Goal: Information Seeking & Learning: Learn about a topic

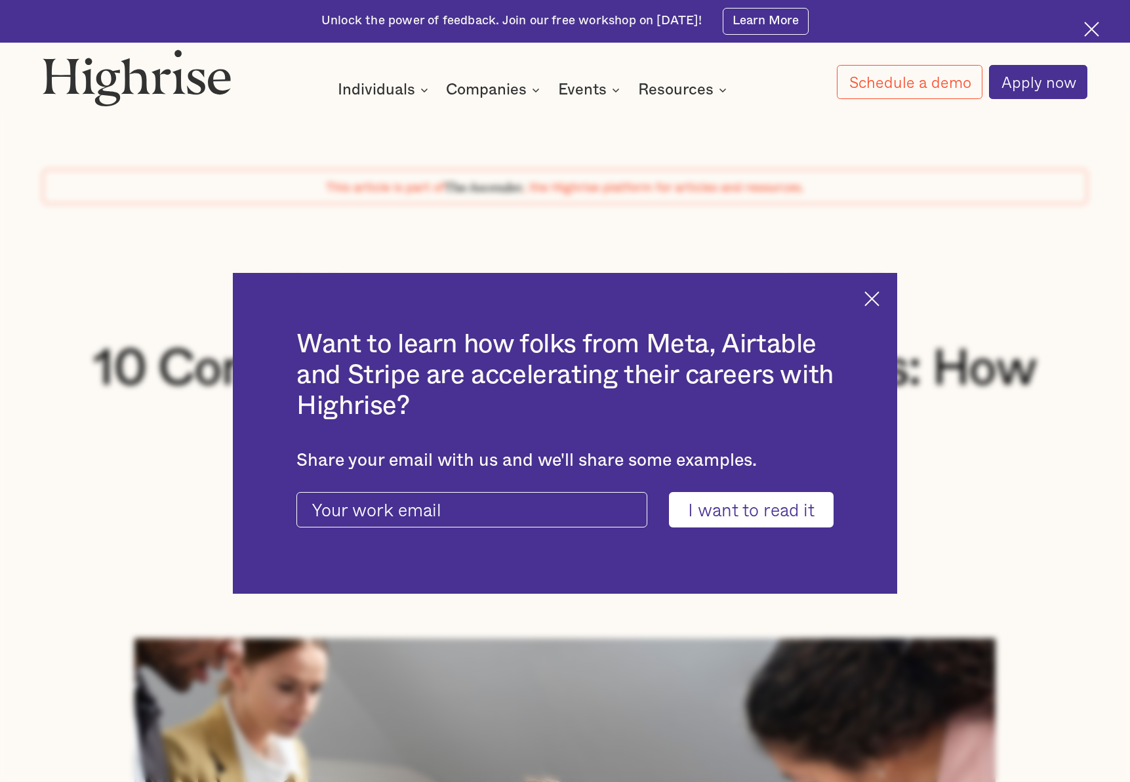
click at [880, 300] on img at bounding box center [871, 298] width 15 height 15
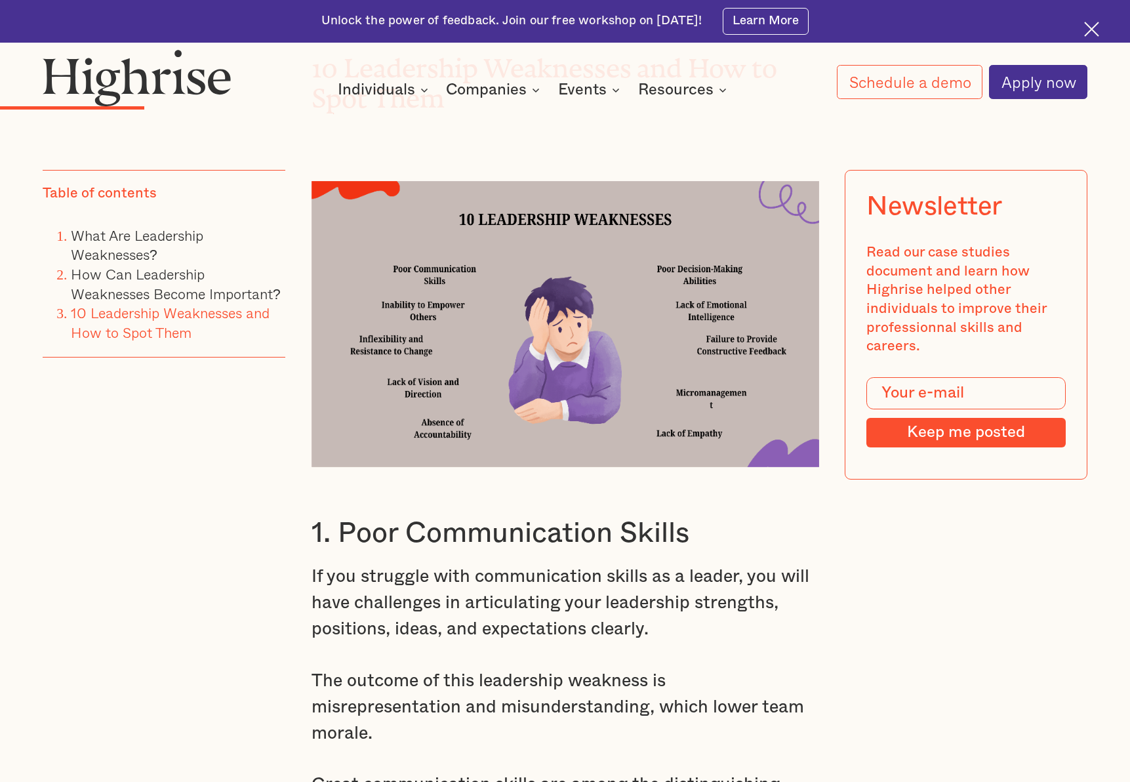
scroll to position [3280, 0]
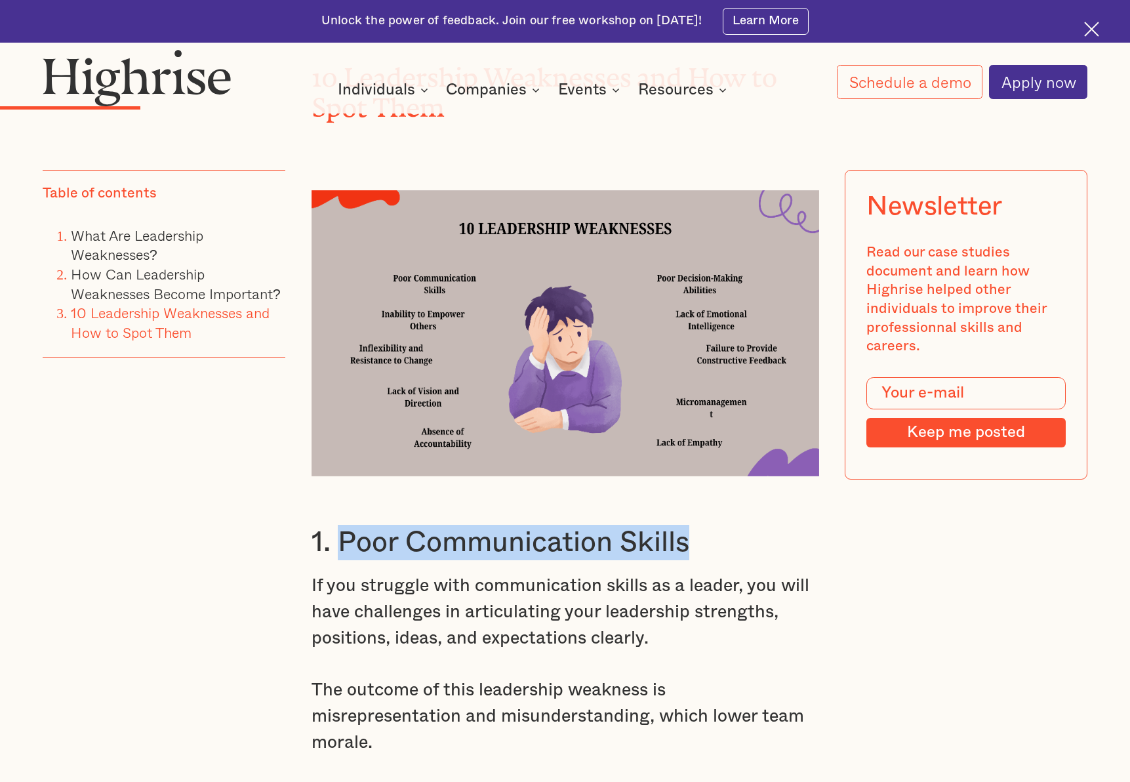
drag, startPoint x: 337, startPoint y: 519, endPoint x: 710, endPoint y: 519, distance: 373.2
click at [710, 525] on h3 "1. Poor Communication Skills" at bounding box center [566, 542] width 508 height 35
drag, startPoint x: 695, startPoint y: 523, endPoint x: 326, endPoint y: 499, distance: 369.4
click at [326, 525] on h3 "1. Poor Communication Skills" at bounding box center [566, 542] width 508 height 35
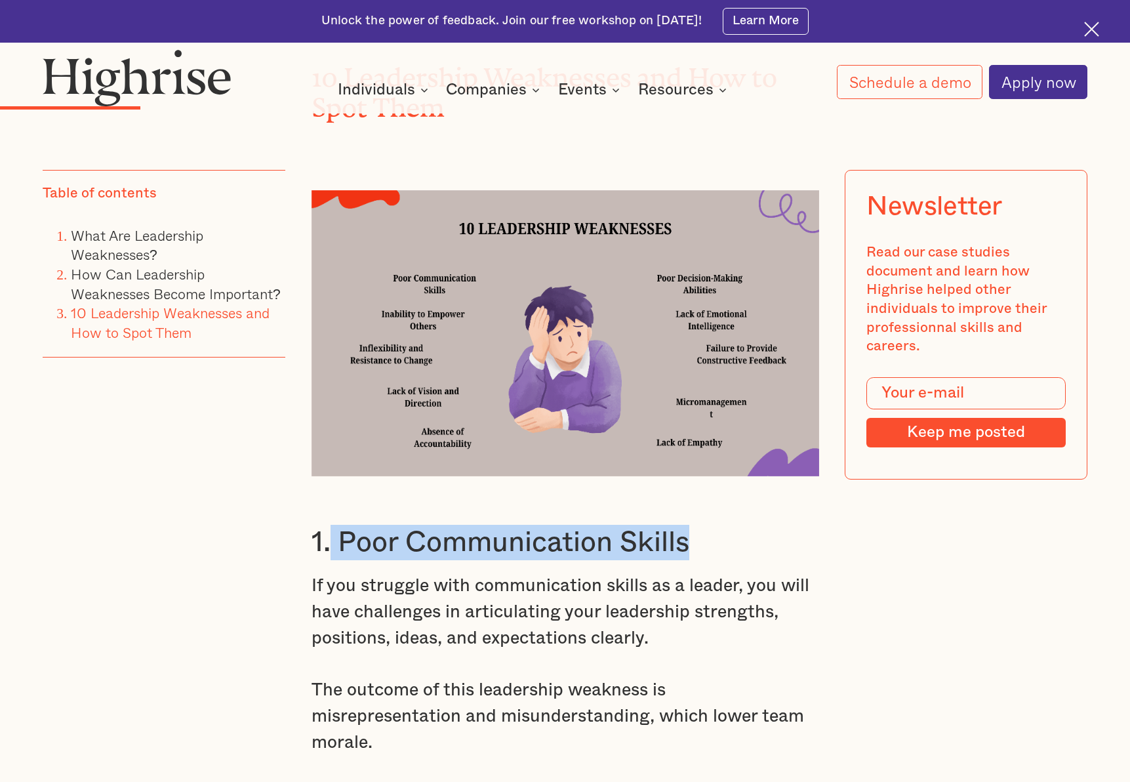
click at [447, 525] on h3 "1. Poor Communication Skills" at bounding box center [566, 542] width 508 height 35
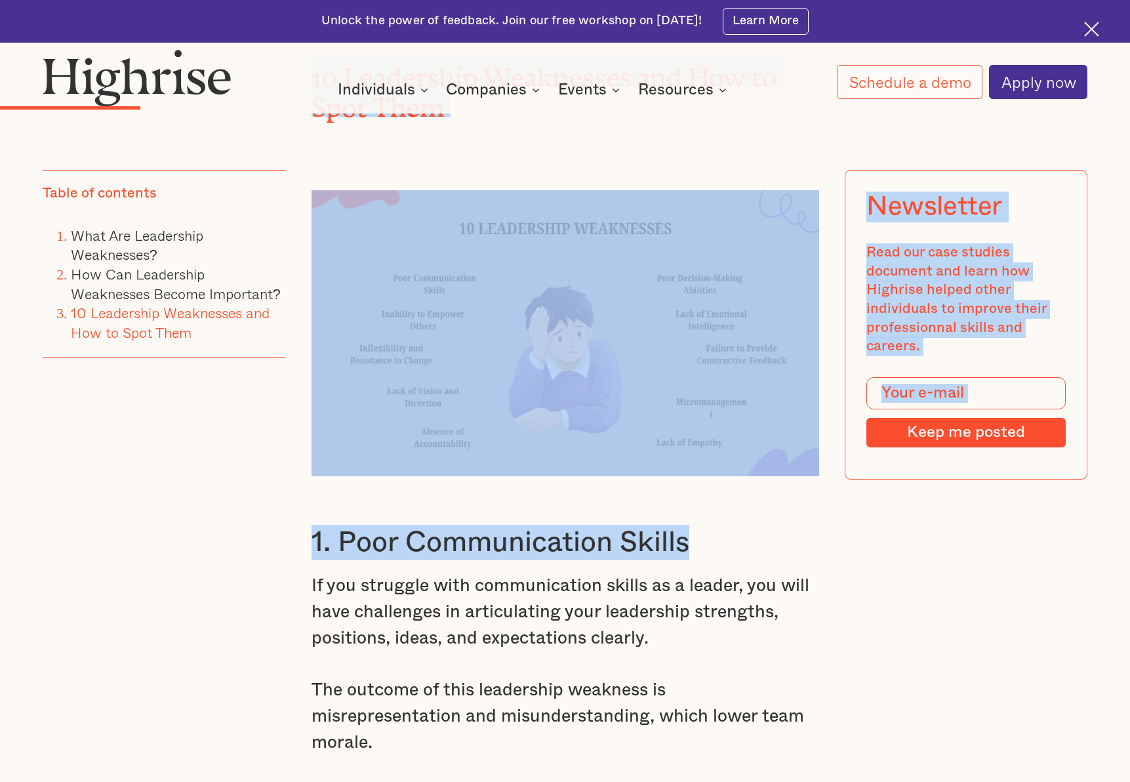
drag, startPoint x: 689, startPoint y: 521, endPoint x: 272, endPoint y: 509, distance: 416.7
click at [407, 525] on h3 "1. Poor Communication Skills" at bounding box center [566, 542] width 508 height 35
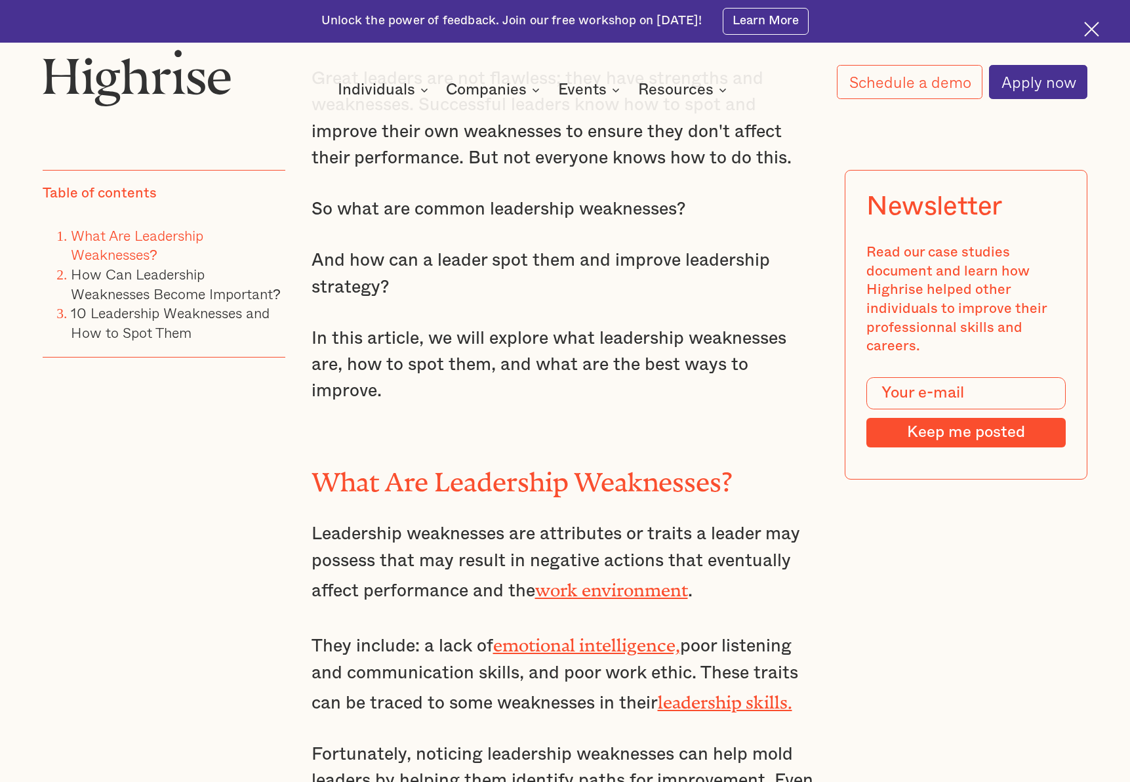
scroll to position [15, 0]
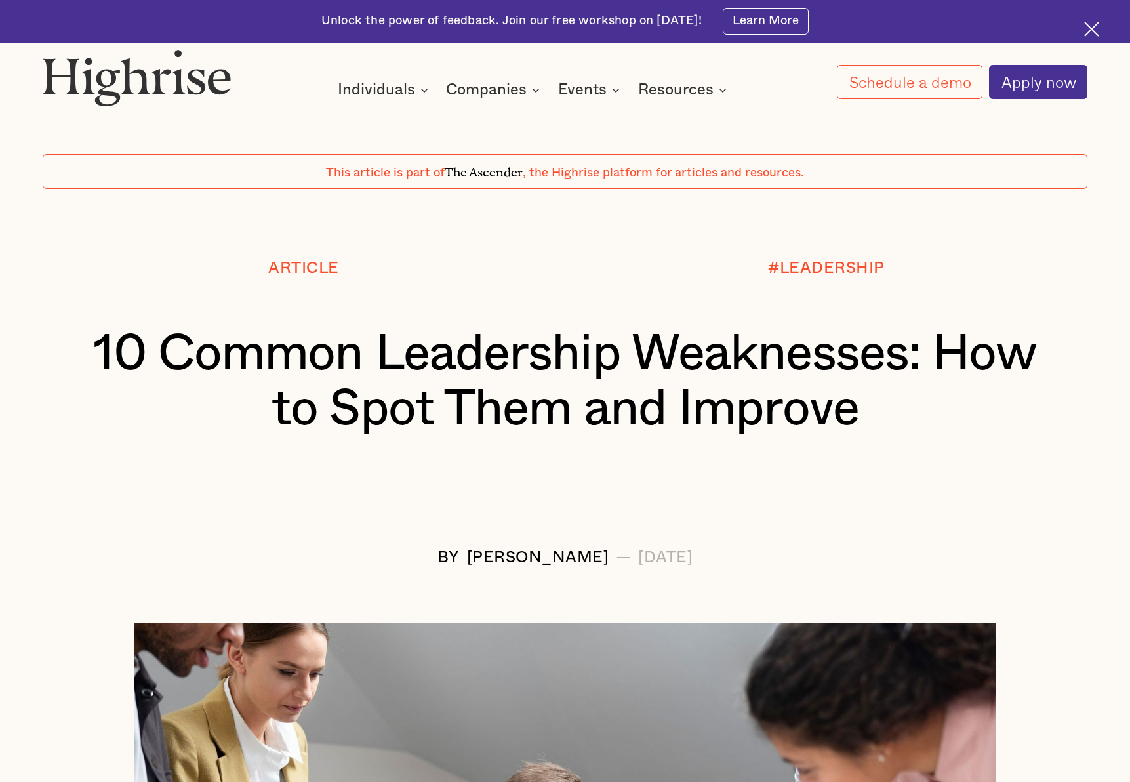
click at [297, 420] on h1 "10 Common Leadership Weaknesses: How to Spot Them and Improve" at bounding box center [565, 382] width 958 height 111
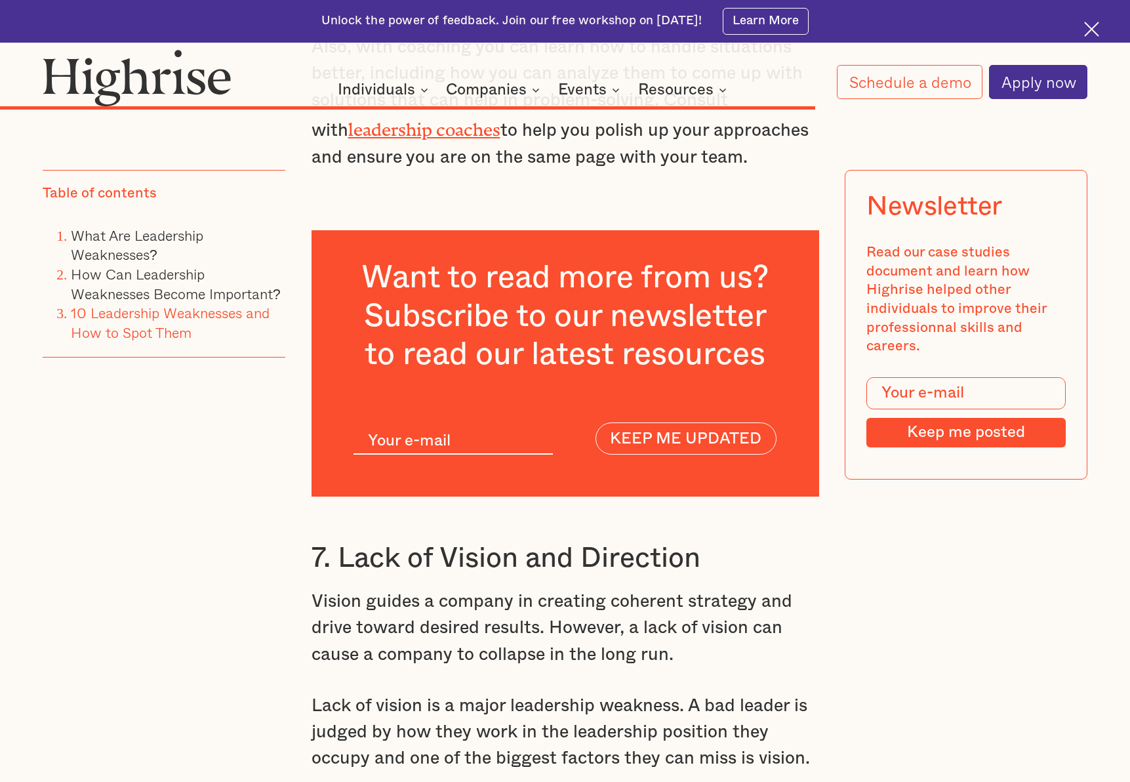
scroll to position [13466, 0]
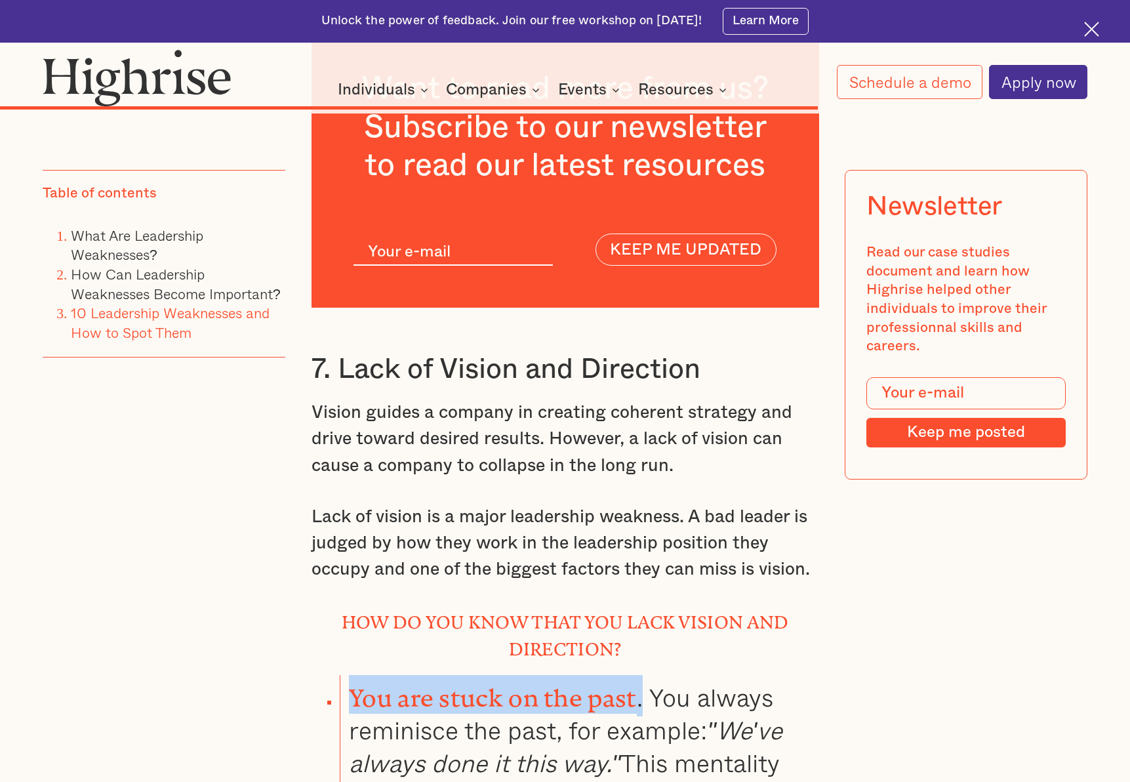
drag, startPoint x: 349, startPoint y: 441, endPoint x: 641, endPoint y: 455, distance: 292.2
click at [641, 675] on li "You are stuck on the past . You always reminisce the past, for example: "We've …" at bounding box center [579, 760] width 479 height 171
click at [643, 675] on li "You are stuck on the past . You always reminisce the past, for example: "We've …" at bounding box center [579, 760] width 479 height 171
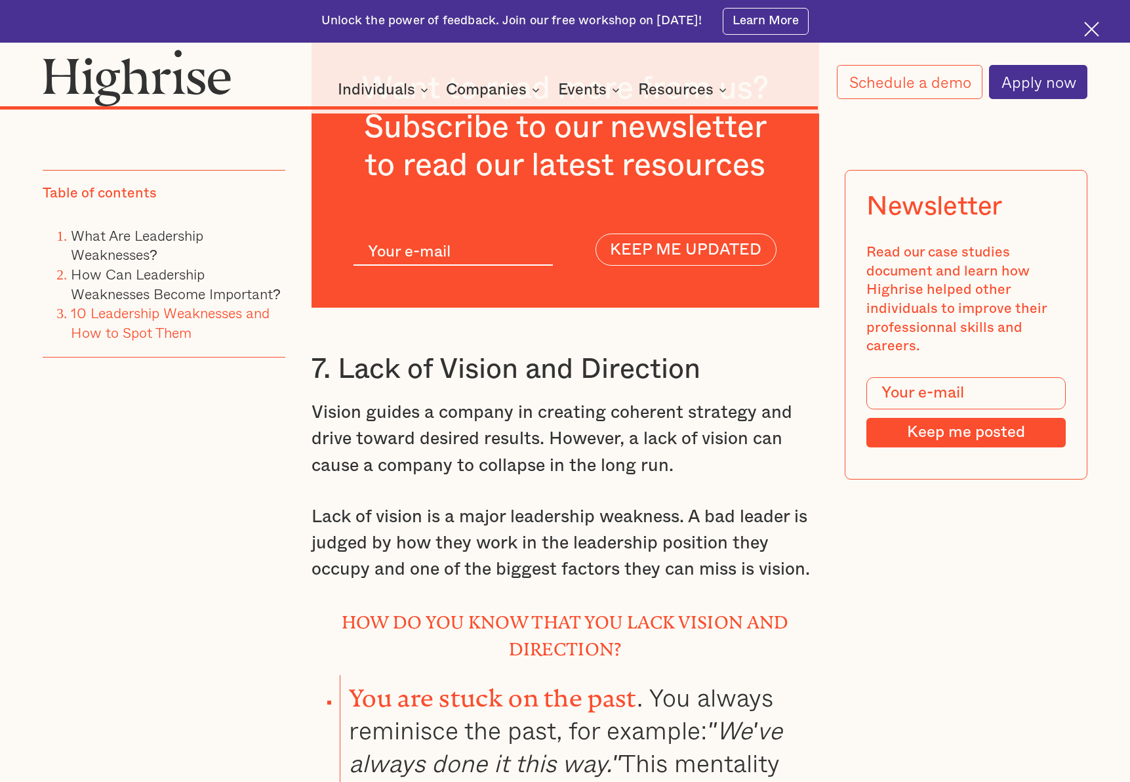
click at [652, 675] on li "You are stuck on the past . You always reminisce the past, for example: "We've …" at bounding box center [579, 760] width 479 height 171
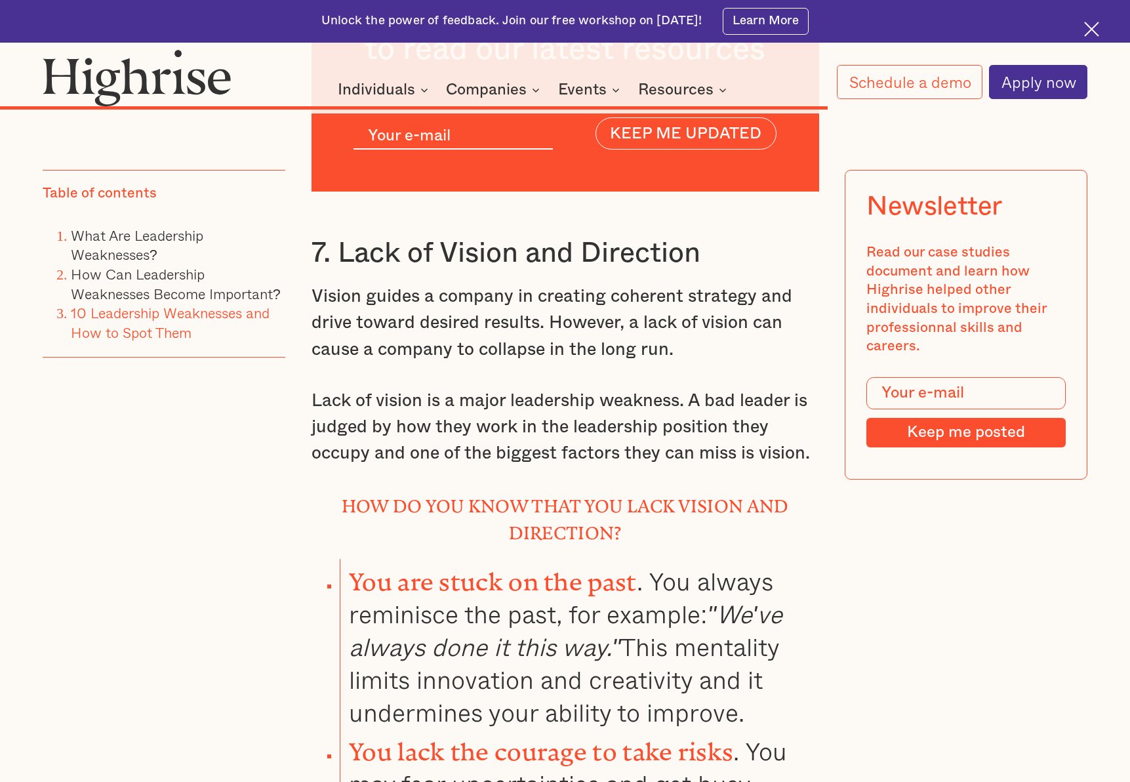
scroll to position [13614, 0]
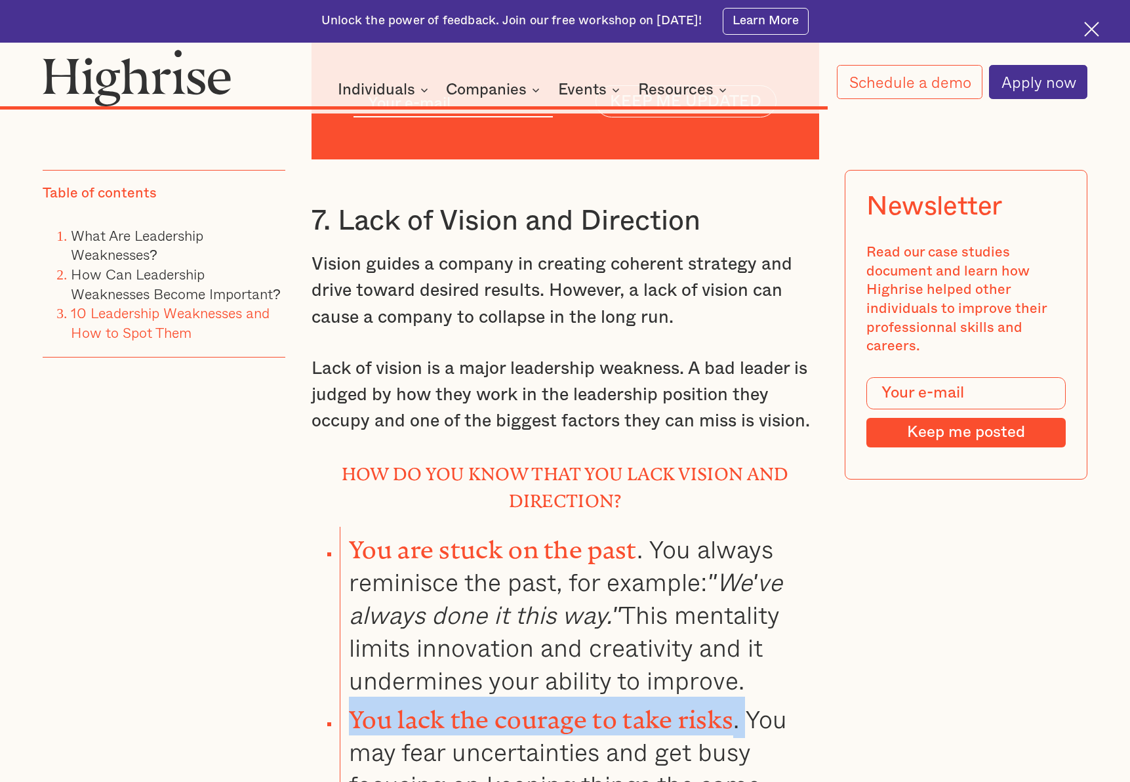
drag, startPoint x: 342, startPoint y: 469, endPoint x: 748, endPoint y: 473, distance: 406.7
click at [748, 697] on li "You lack the courage to take risks . You may fear uncertainties and get busy fo…" at bounding box center [579, 782] width 479 height 171
click at [749, 697] on li "You lack the courage to take risks . You may fear uncertainties and get busy fo…" at bounding box center [579, 782] width 479 height 171
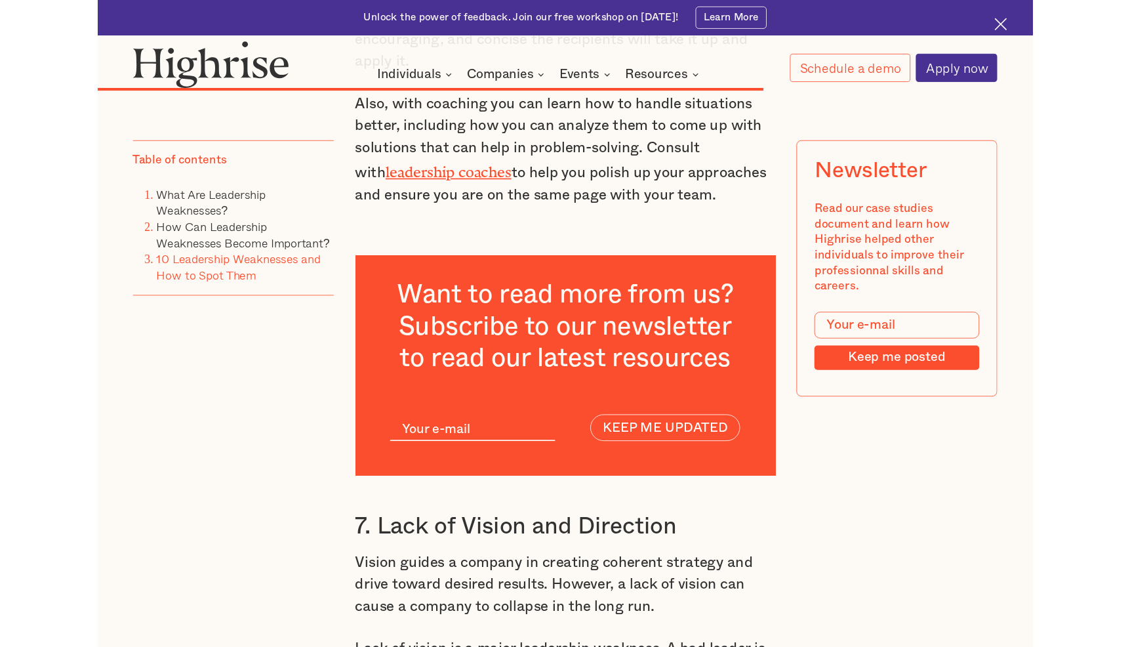
scroll to position [13155, 0]
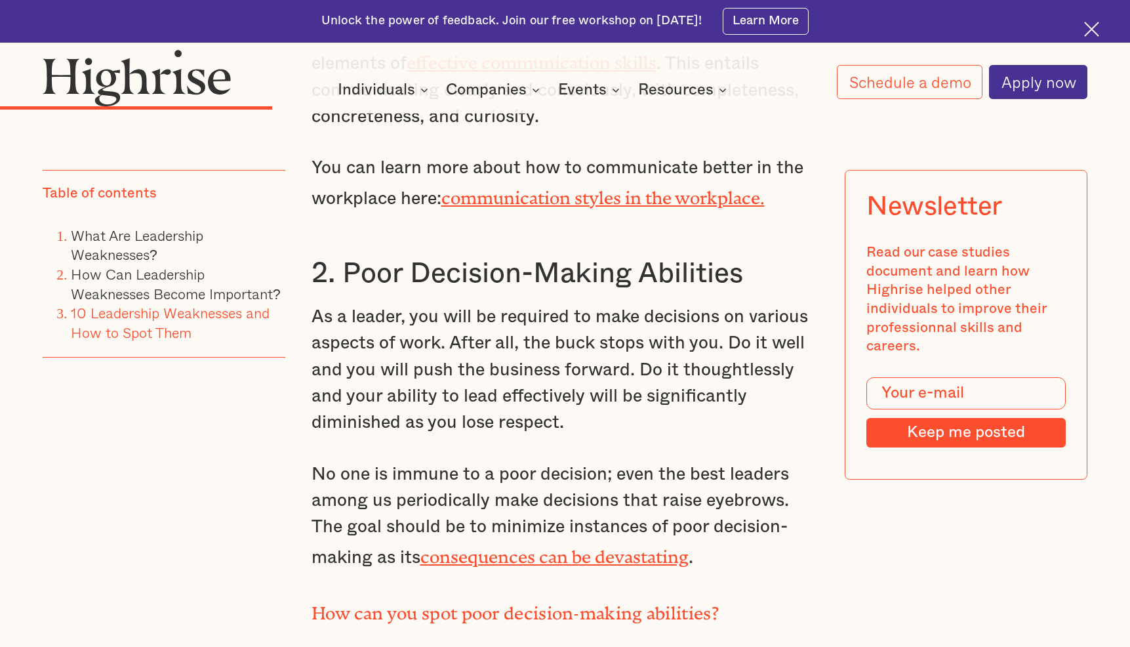
scroll to position [5295, 0]
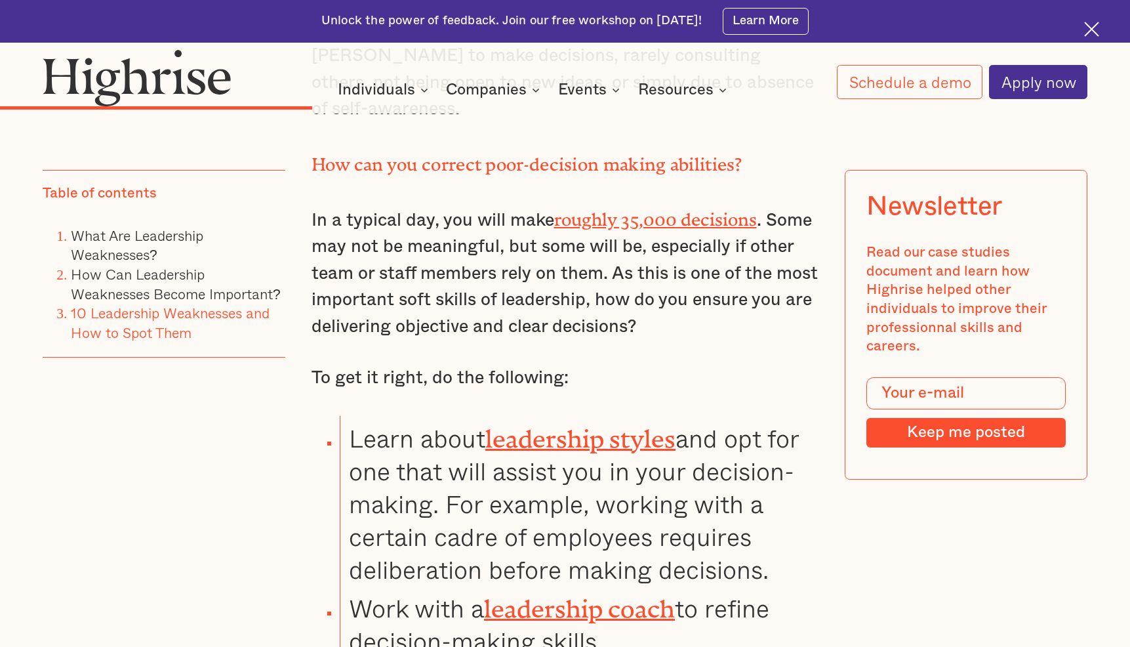
scroll to position [5951, 0]
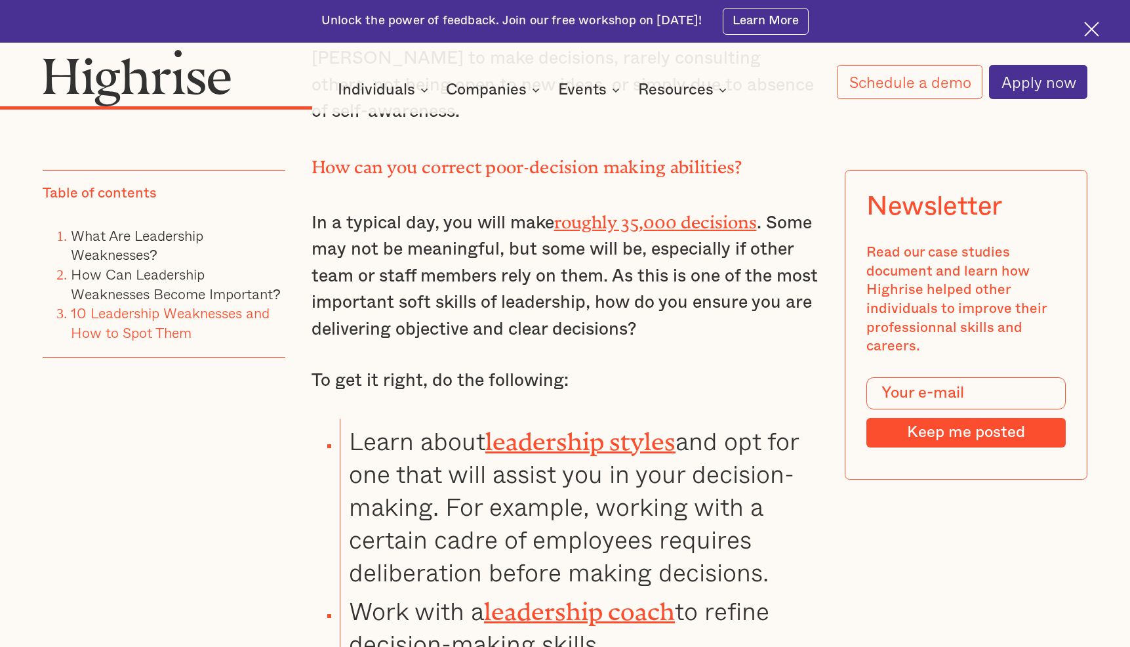
click at [212, 429] on div "Table of contents What Are Leadership Weaknesses? How Can Leadership Weaknesses…" at bounding box center [164, 345] width 243 height 353
